Goal: Task Accomplishment & Management: Use online tool/utility

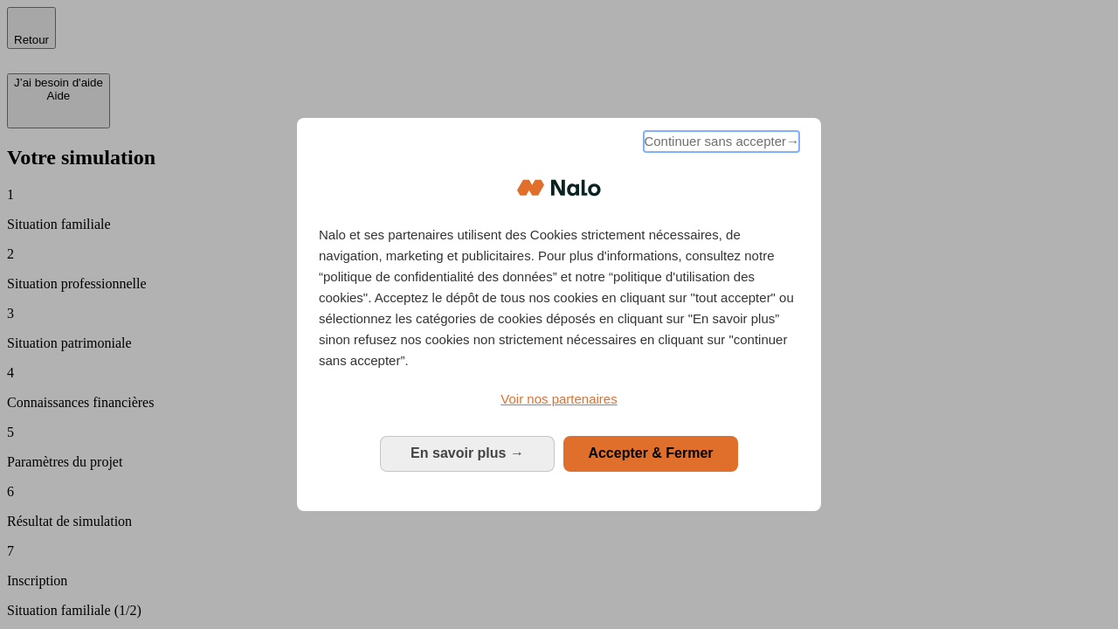
click at [720, 144] on span "Continuer sans accepter →" at bounding box center [721, 141] width 155 height 21
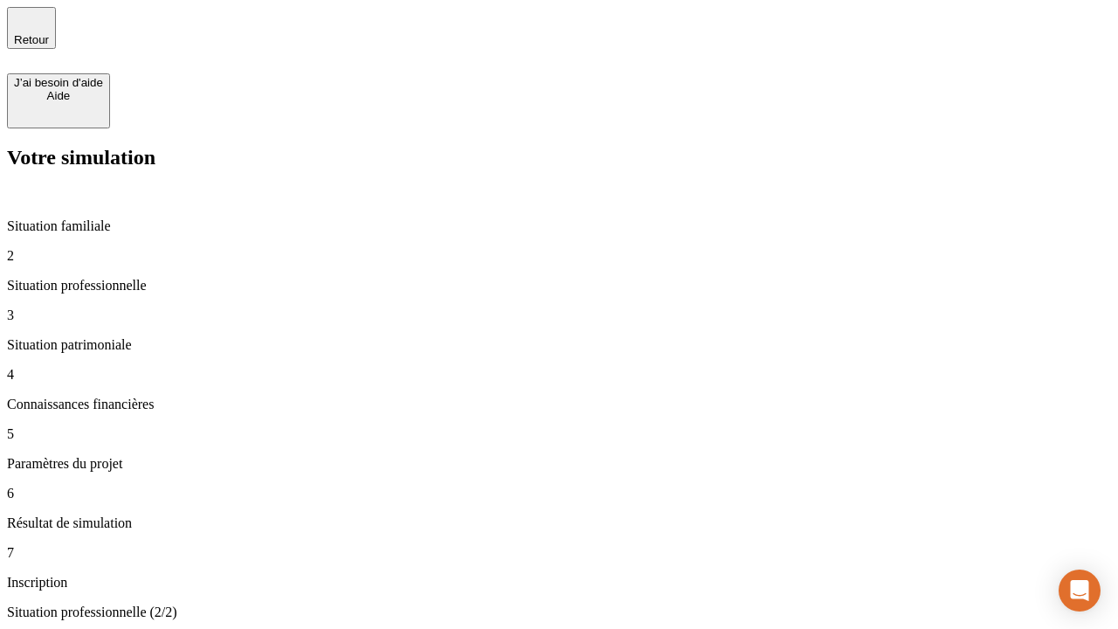
type input "30 000"
